Goal: Find specific page/section: Find specific page/section

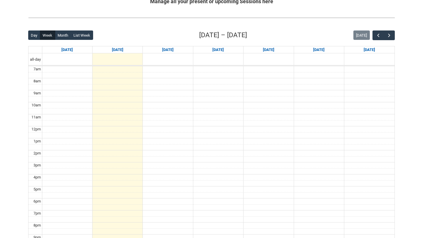
scroll to position [126, 0]
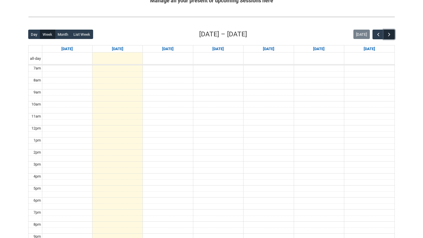
click at [392, 35] on span "button" at bounding box center [389, 35] width 6 height 6
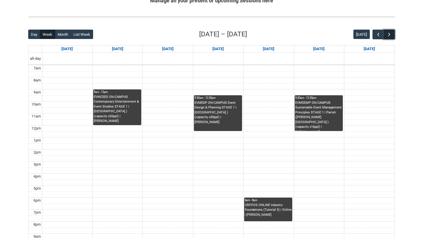
click at [393, 36] on button "button" at bounding box center [388, 35] width 11 height 10
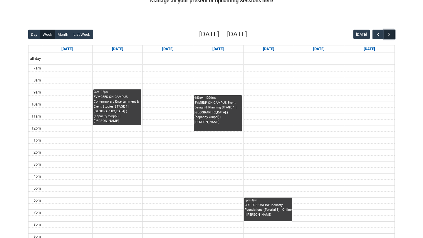
click at [393, 36] on button "button" at bounding box center [388, 35] width 11 height 10
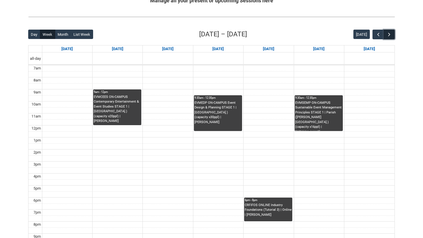
click at [393, 36] on button "button" at bounding box center [388, 35] width 11 height 10
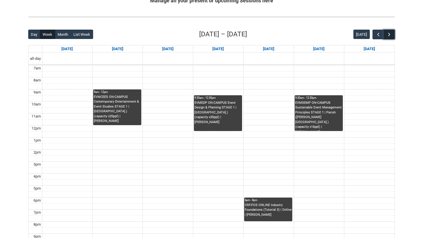
click at [393, 36] on button "button" at bounding box center [388, 35] width 11 height 10
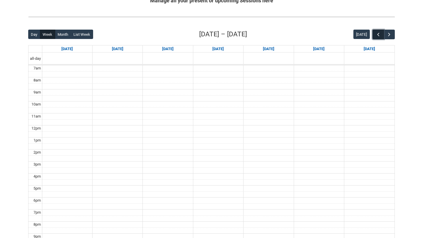
click at [376, 33] on span "button" at bounding box center [378, 35] width 6 height 6
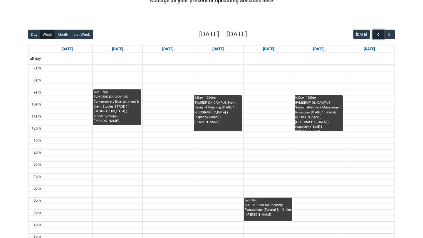
click at [376, 33] on span "button" at bounding box center [378, 35] width 6 height 6
click at [389, 36] on span "button" at bounding box center [389, 35] width 6 height 6
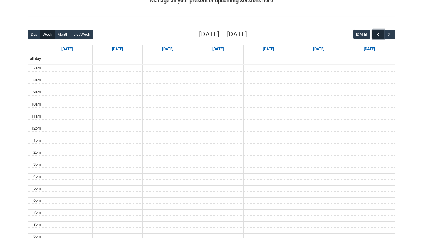
click at [378, 36] on span "button" at bounding box center [378, 35] width 6 height 6
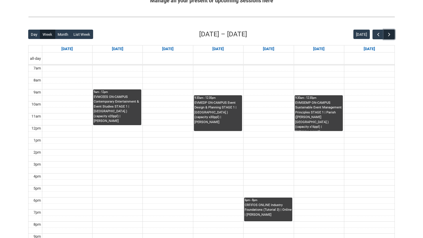
click at [392, 36] on button "button" at bounding box center [388, 35] width 11 height 10
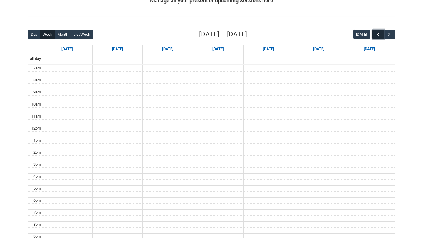
click at [377, 35] on span "button" at bounding box center [378, 35] width 6 height 6
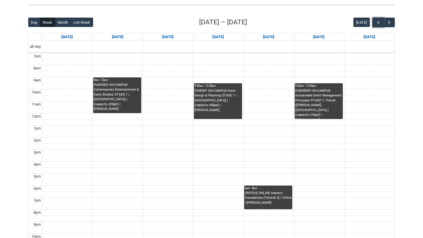
scroll to position [138, 0]
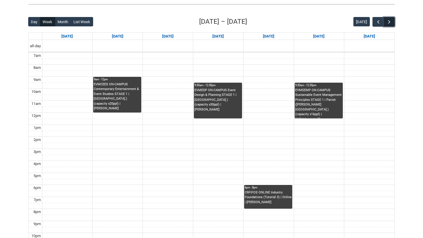
click at [392, 25] on button "button" at bounding box center [388, 22] width 11 height 10
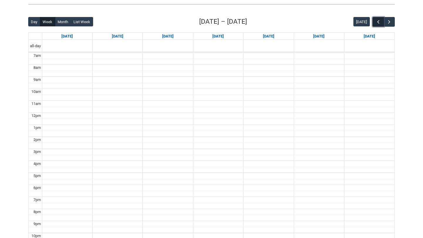
click at [377, 19] on span "button" at bounding box center [378, 22] width 6 height 6
